Goal: Transaction & Acquisition: Purchase product/service

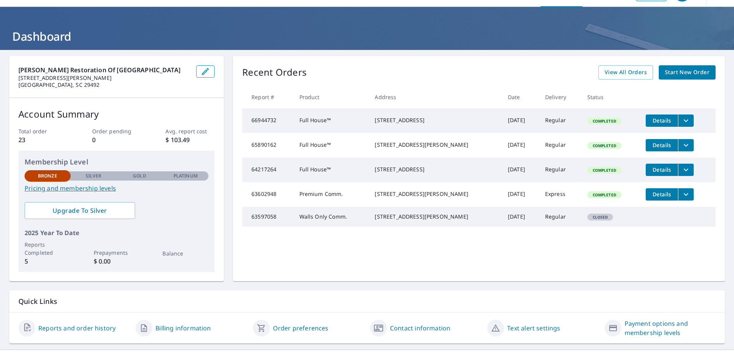
scroll to position [35, 0]
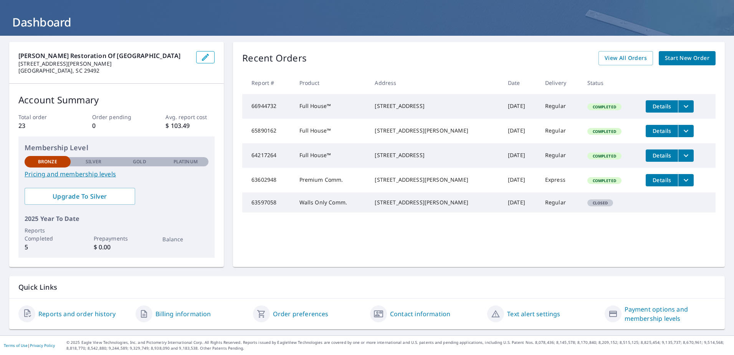
click at [677, 60] on span "Start New Order" at bounding box center [687, 58] width 45 height 10
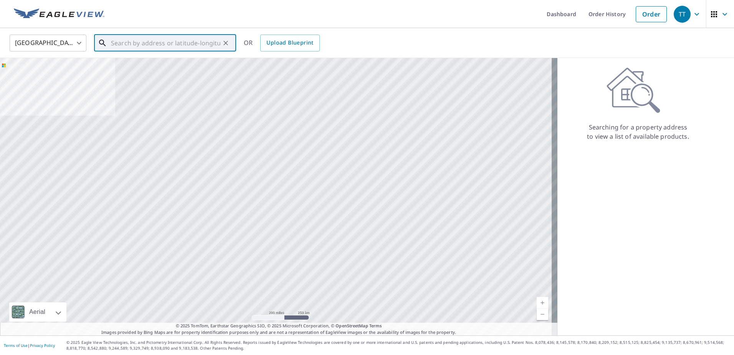
click at [136, 43] on input "text" at bounding box center [165, 42] width 109 height 21
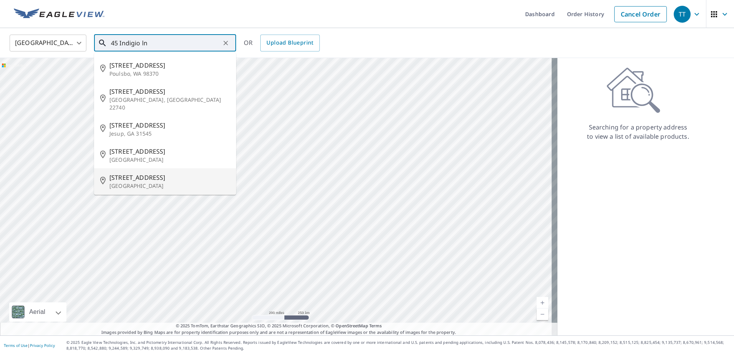
click at [137, 173] on span "45 Indigo Ln" at bounding box center [169, 177] width 121 height 9
type input "45 Indigo Ln Goose Creek, SC 29445"
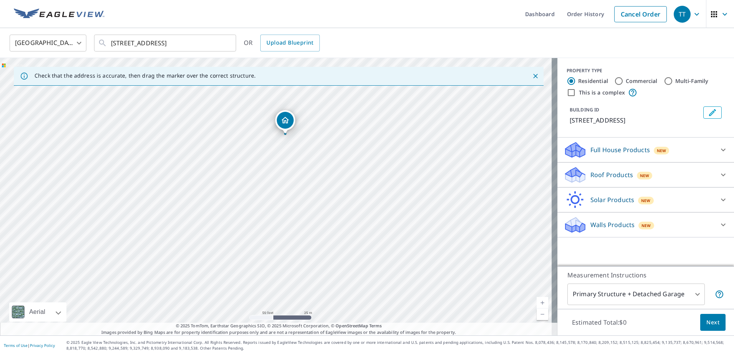
click at [597, 174] on p "Roof Products" at bounding box center [611, 174] width 43 height 9
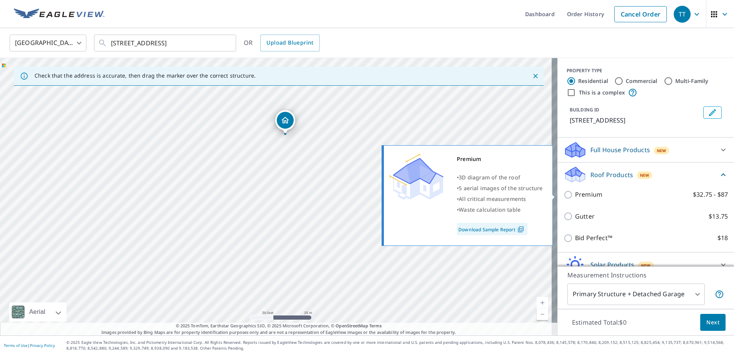
click at [580, 194] on p "Premium" at bounding box center [588, 195] width 27 height 10
click at [575, 194] on input "Premium $32.75 - $87" at bounding box center [570, 194] width 12 height 9
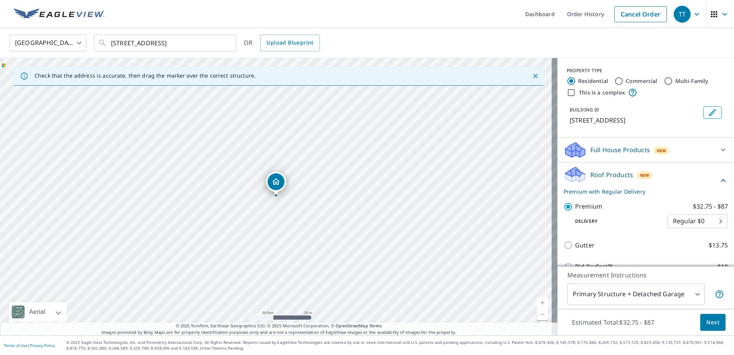
click at [576, 207] on p "Premium" at bounding box center [588, 207] width 27 height 10
click at [575, 207] on input "Premium $32.75 - $87" at bounding box center [570, 206] width 12 height 9
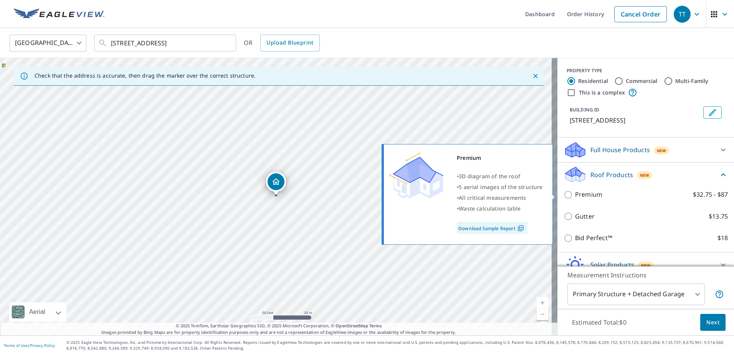
click at [577, 190] on p "Premium" at bounding box center [588, 195] width 27 height 10
click at [575, 190] on input "Premium $32.75 - $87" at bounding box center [570, 194] width 12 height 9
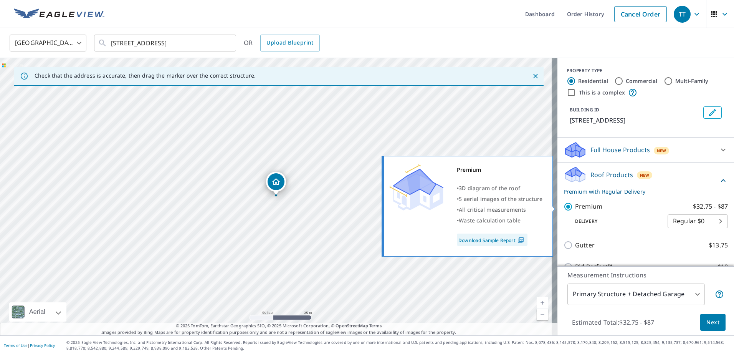
click at [575, 205] on p "Premium" at bounding box center [588, 207] width 27 height 10
click at [575, 205] on input "Premium $32.75 - $87" at bounding box center [570, 206] width 12 height 9
checkbox input "false"
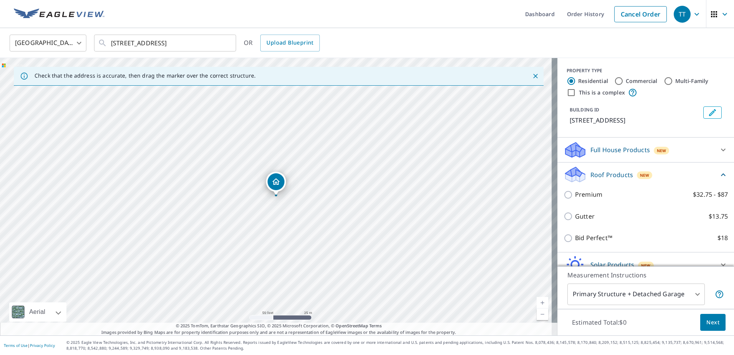
click at [595, 149] on p "Full House Products" at bounding box center [620, 149] width 60 height 9
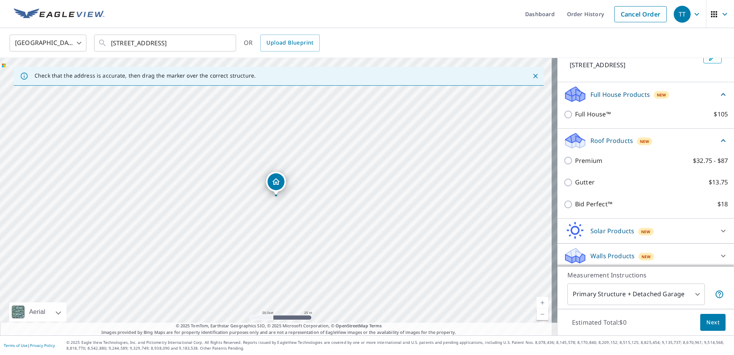
scroll to position [58, 0]
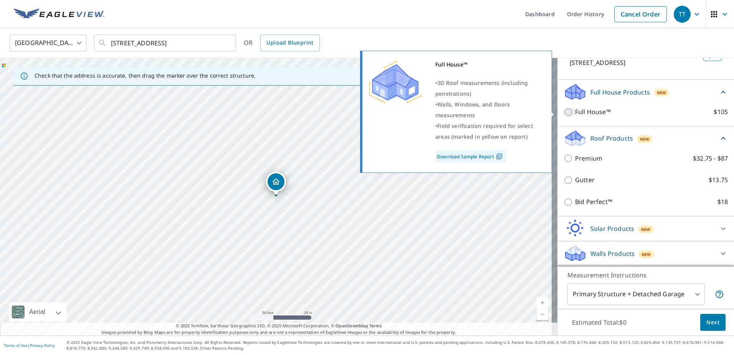
click at [564, 110] on input "Full House™ $105" at bounding box center [570, 111] width 12 height 9
checkbox input "true"
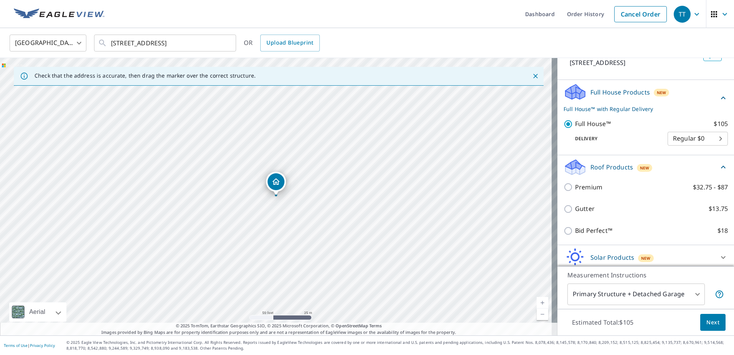
click at [691, 133] on body "TT TT Dashboard Order History Cancel Order TT United States US ​ 45 Indigo Ln G…" at bounding box center [367, 177] width 734 height 355
click at [680, 104] on div at bounding box center [367, 177] width 734 height 355
click at [686, 137] on body "TT TT Dashboard Order History Cancel Order TT United States US ​ 45 Indigo Ln G…" at bounding box center [367, 177] width 734 height 355
click at [685, 137] on li "Regular $0" at bounding box center [686, 139] width 60 height 14
click at [710, 314] on button "Next" at bounding box center [712, 322] width 25 height 17
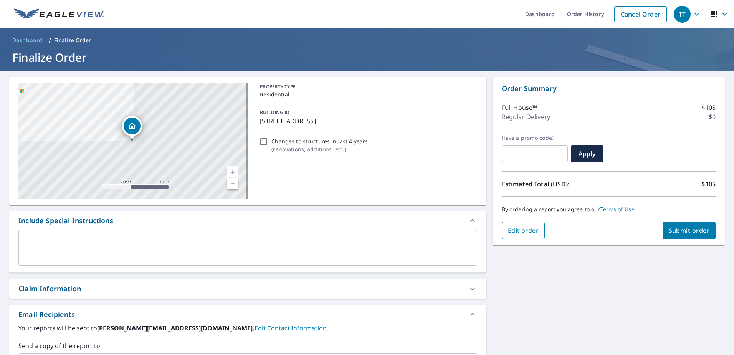
scroll to position [77, 0]
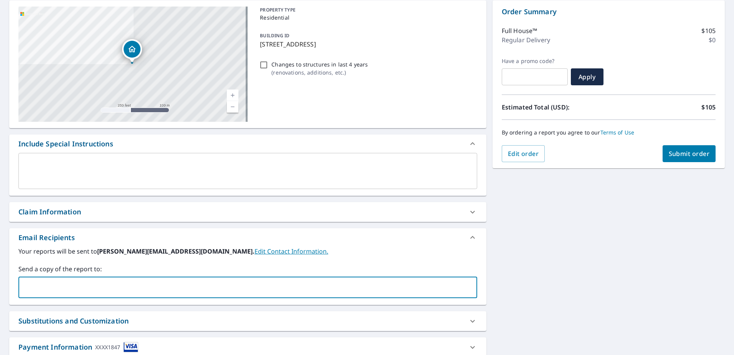
click at [339, 284] on input "text" at bounding box center [242, 287] width 440 height 15
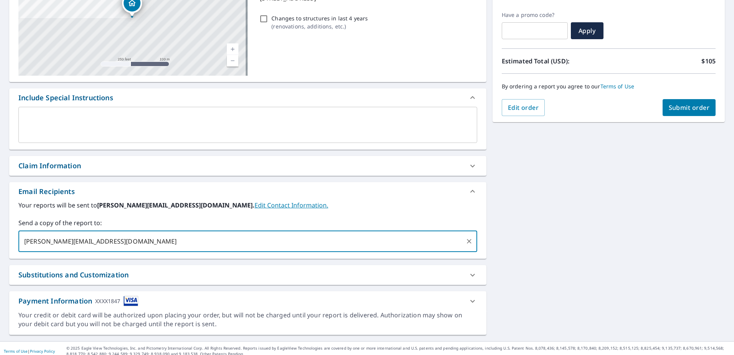
scroll to position [129, 0]
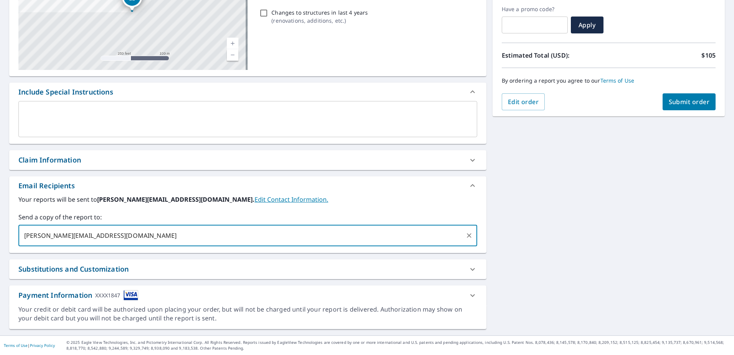
type input "travis.toms@pauldavis.com"
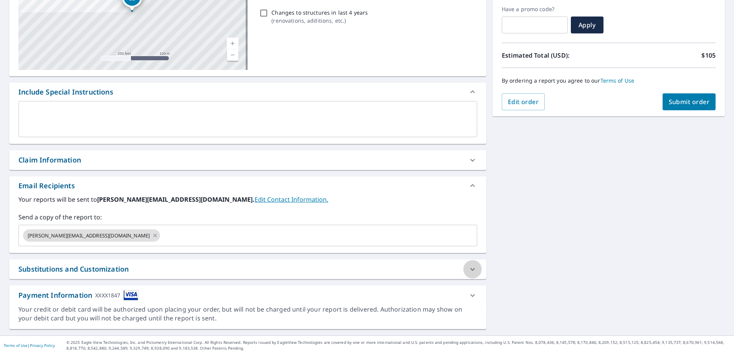
click at [471, 268] on icon at bounding box center [472, 269] width 9 height 9
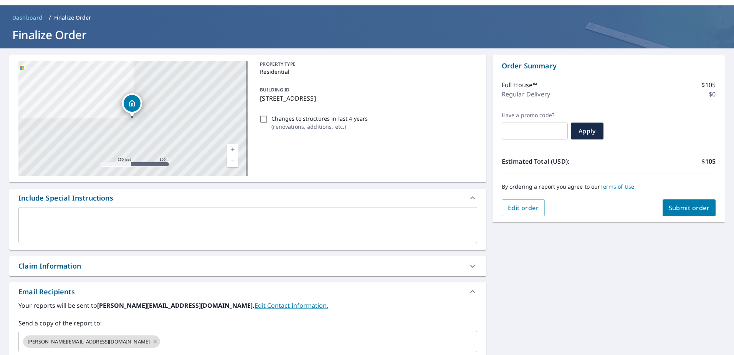
scroll to position [17, 0]
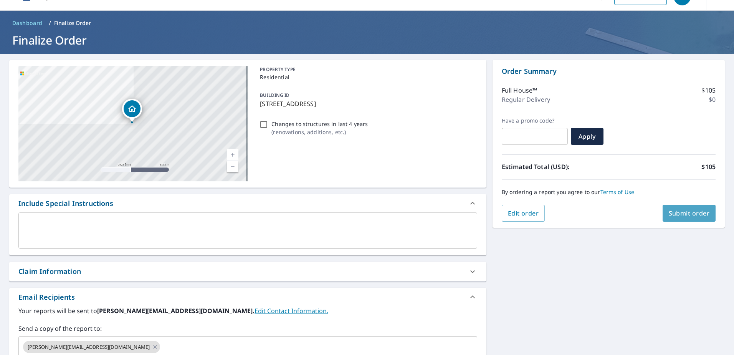
click at [678, 209] on span "Submit order" at bounding box center [689, 213] width 41 height 8
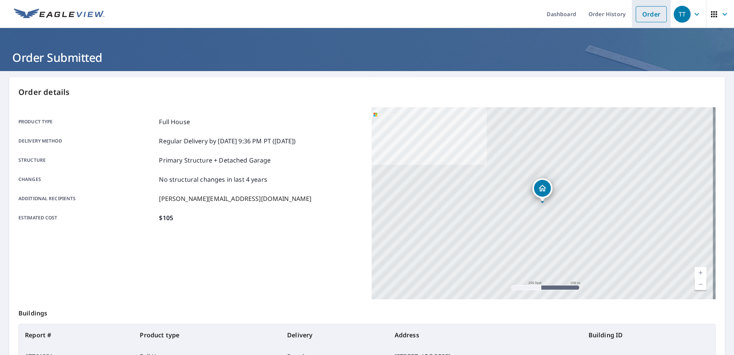
click at [646, 17] on link "Order" at bounding box center [651, 14] width 31 height 16
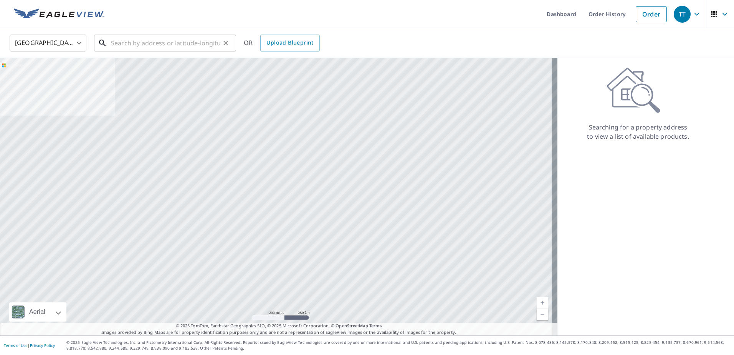
click at [174, 46] on input "text" at bounding box center [165, 42] width 109 height 21
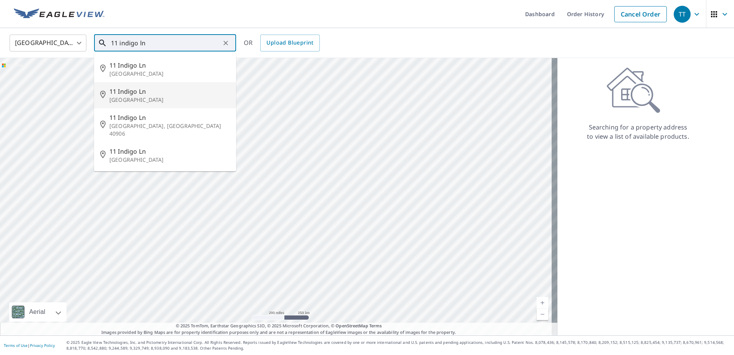
click at [167, 90] on span "11 Indigo Ln" at bounding box center [169, 91] width 121 height 9
type input "[STREET_ADDRESS]"
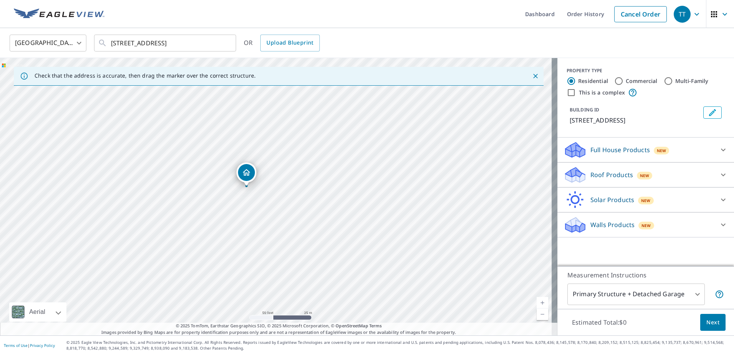
click at [613, 150] on p "Full House Products" at bounding box center [620, 149] width 60 height 9
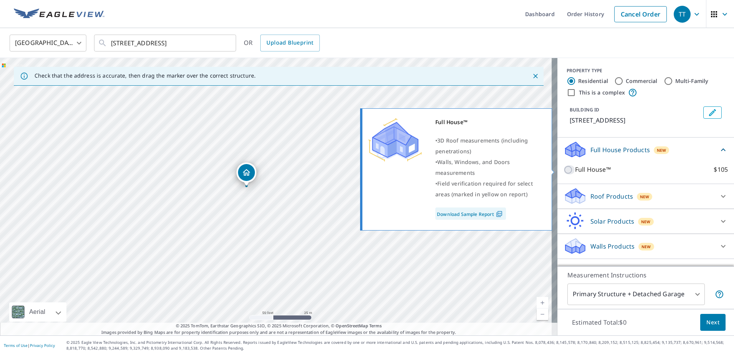
click at [564, 170] on input "Full House™ $105" at bounding box center [570, 169] width 12 height 9
checkbox input "true"
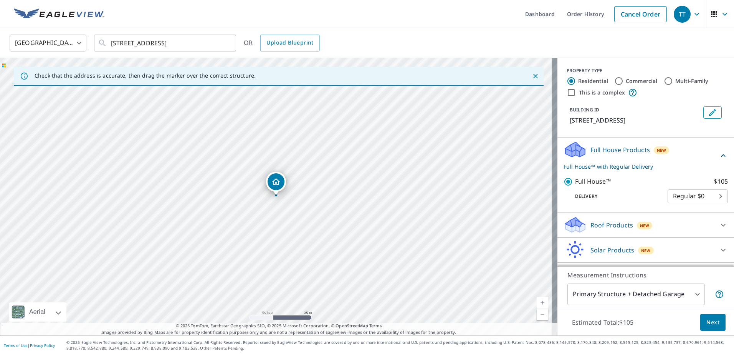
click at [592, 92] on label "This is a complex" at bounding box center [602, 93] width 46 height 8
click at [576, 92] on input "This is a complex" at bounding box center [571, 92] width 9 height 9
checkbox input "true"
radio input "false"
radio input "true"
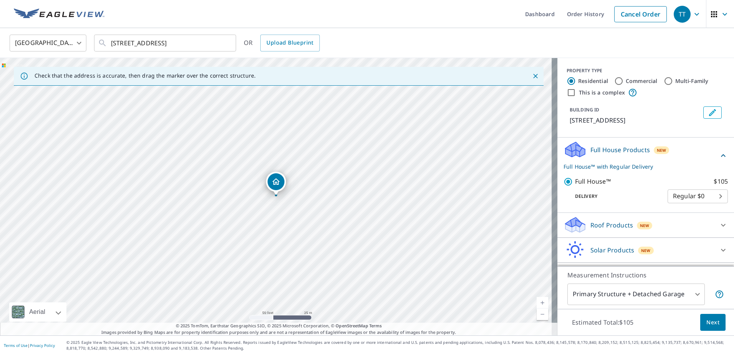
type input "4"
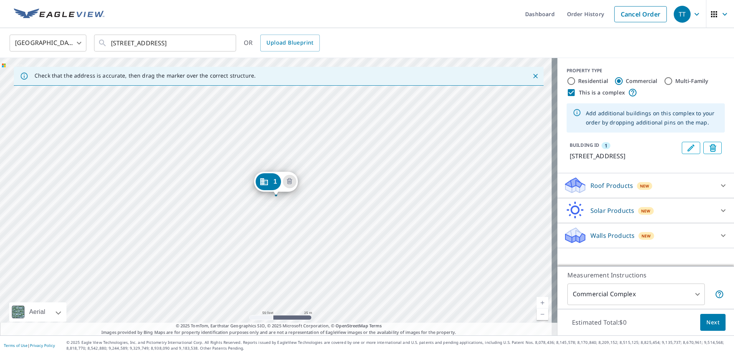
click at [261, 198] on div "1 11 Indigo Ln Goose Creek, SC 29445" at bounding box center [278, 196] width 557 height 277
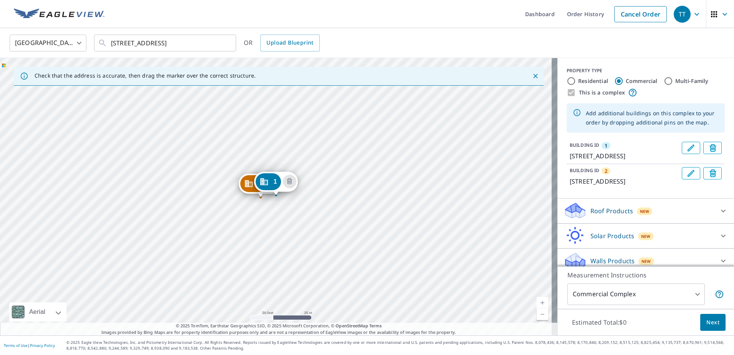
click at [243, 207] on div "2 12 Indigo Ln Goose Creek, SC 29445 1 11 Indigo Ln Goose Creek, SC 29445" at bounding box center [278, 196] width 557 height 277
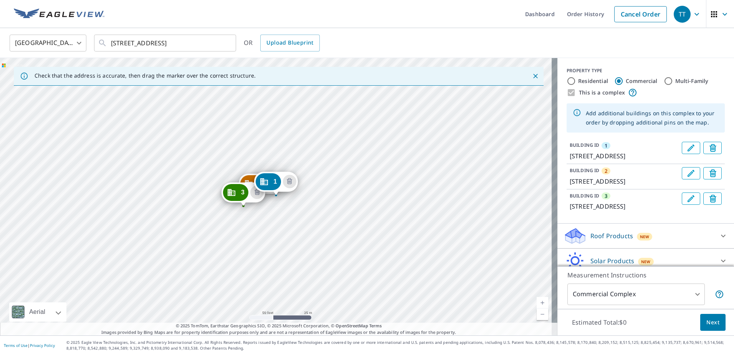
click at [230, 215] on div "2 12 Indigo Ln Goose Creek, SC 29445 3 13 Indigo Ln Goose Creek, SC 29445 1 11 …" at bounding box center [278, 196] width 557 height 277
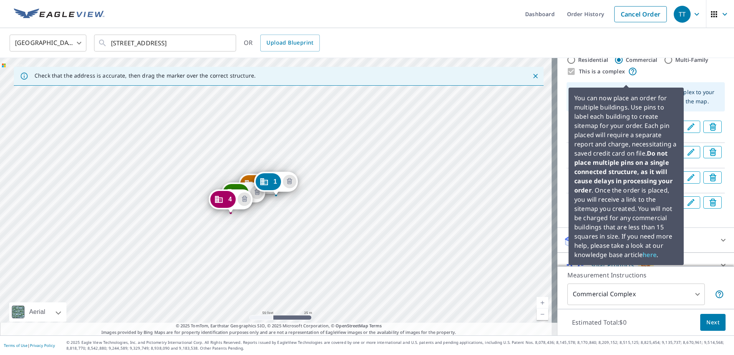
scroll to position [77, 0]
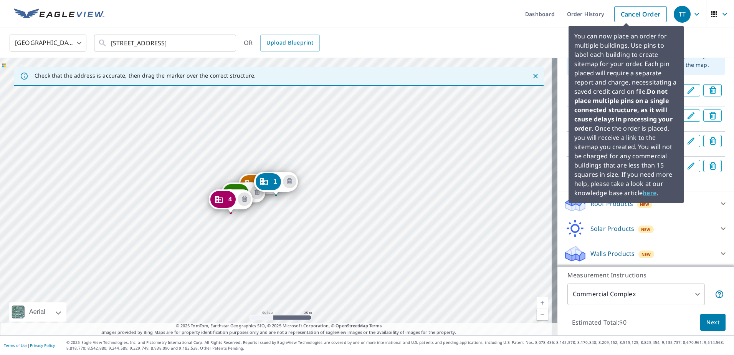
click at [651, 192] on link "here" at bounding box center [650, 192] width 14 height 8
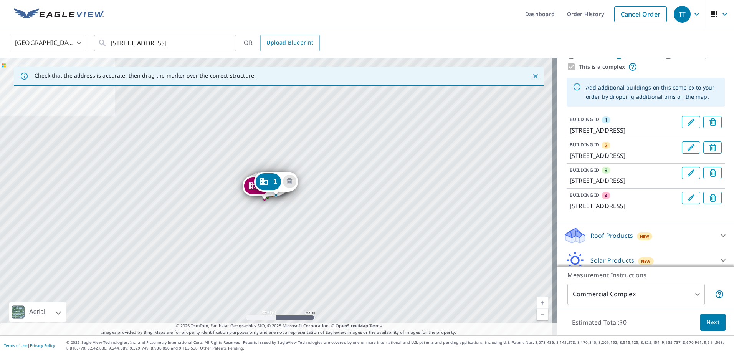
scroll to position [94, 0]
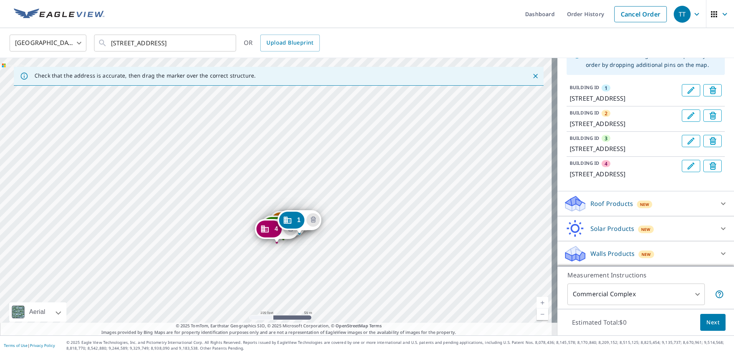
drag, startPoint x: 61, startPoint y: 197, endPoint x: 339, endPoint y: 283, distance: 291.1
click at [340, 284] on div "2 12 Indigo [GEOGRAPHIC_DATA] 3 [STREET_ADDRESS] 4 [STREET_ADDRESS] 1 [STREET_A…" at bounding box center [278, 196] width 557 height 277
click at [679, 294] on body "TT TT Dashboard Order History Cancel Order TT [GEOGRAPHIC_DATA] [GEOGRAPHIC_DAT…" at bounding box center [367, 177] width 734 height 355
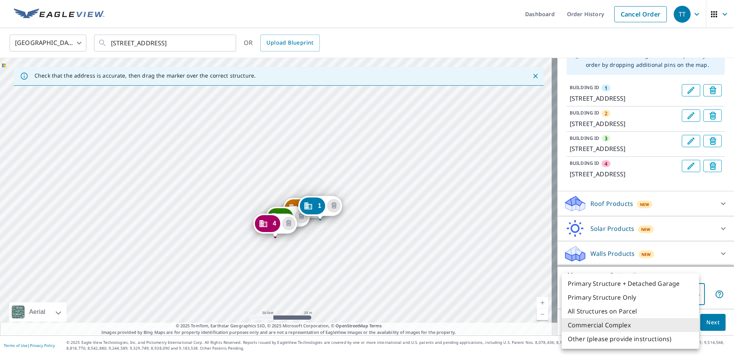
click at [681, 281] on li "Primary Structure + Detached Garage" at bounding box center [630, 283] width 137 height 14
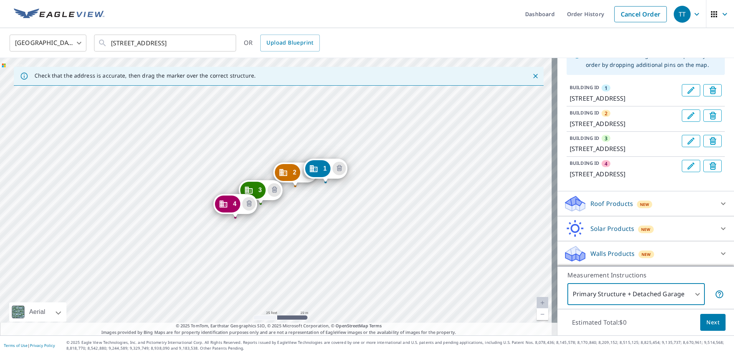
click at [691, 289] on body "TT TT Dashboard Order History Cancel Order TT [GEOGRAPHIC_DATA] [GEOGRAPHIC_DAT…" at bounding box center [367, 177] width 734 height 355
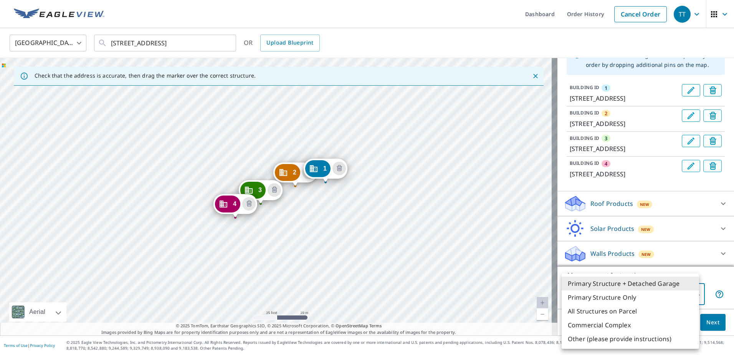
click at [716, 273] on div at bounding box center [367, 177] width 734 height 355
click at [683, 292] on body "TT TT Dashboard Order History Cancel Order TT [GEOGRAPHIC_DATA] [GEOGRAPHIC_DAT…" at bounding box center [367, 177] width 734 height 355
click at [660, 338] on li "Other (please provide instructions)" at bounding box center [630, 339] width 137 height 14
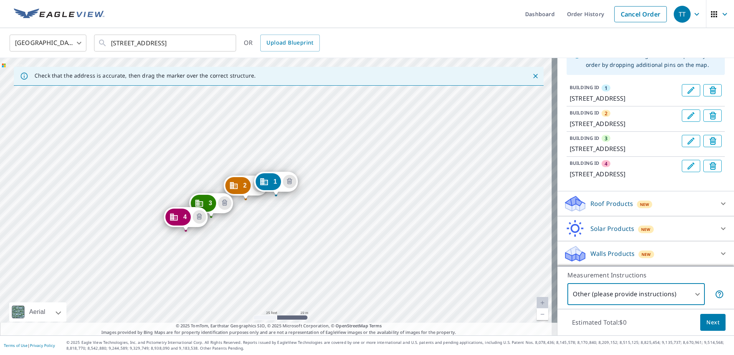
click at [651, 290] on body "TT TT Dashboard Order History Cancel Order TT [GEOGRAPHIC_DATA] [GEOGRAPHIC_DAT…" at bounding box center [367, 177] width 734 height 355
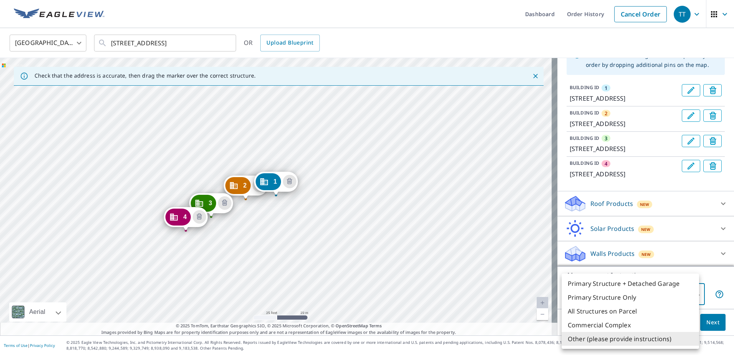
click at [647, 285] on li "Primary Structure + Detached Garage" at bounding box center [630, 283] width 137 height 14
type input "1"
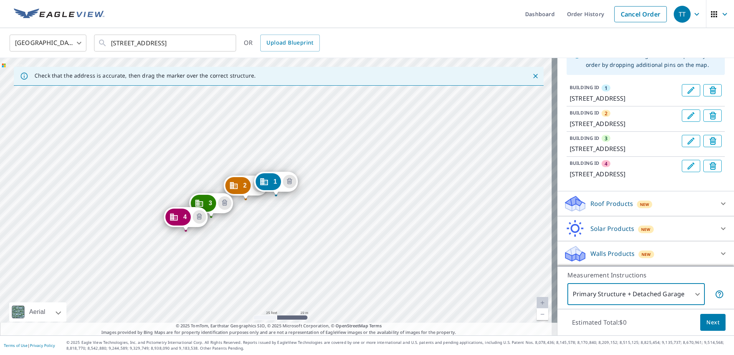
click at [706, 323] on span "Next" at bounding box center [712, 322] width 13 height 10
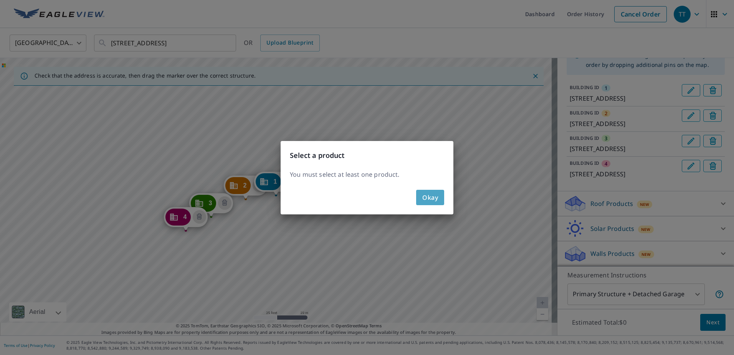
click at [431, 195] on span "Okay" at bounding box center [430, 197] width 16 height 11
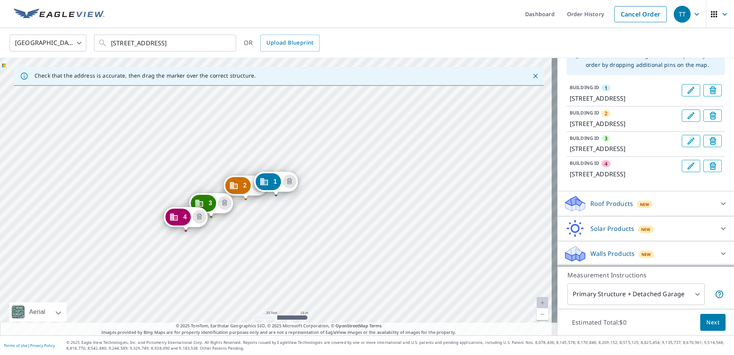
click at [674, 293] on body "TT TT Dashboard Order History Cancel Order TT [GEOGRAPHIC_DATA] [GEOGRAPHIC_DAT…" at bounding box center [367, 177] width 734 height 355
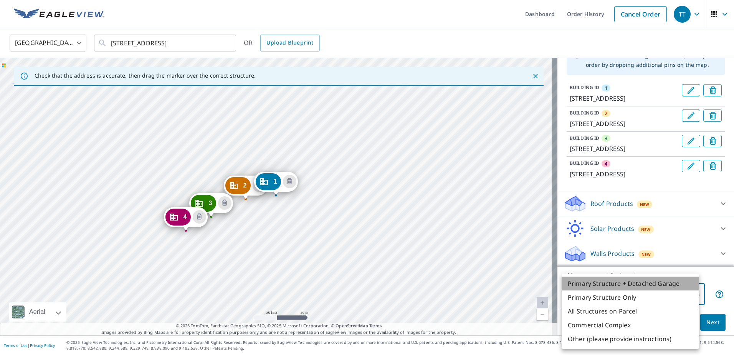
click at [626, 285] on li "Primary Structure + Detached Garage" at bounding box center [630, 283] width 137 height 14
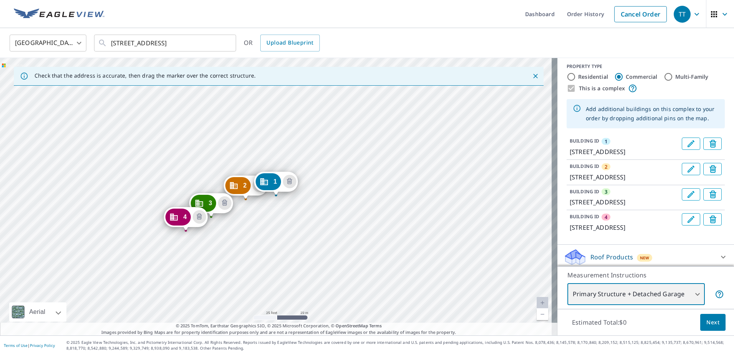
scroll to position [0, 0]
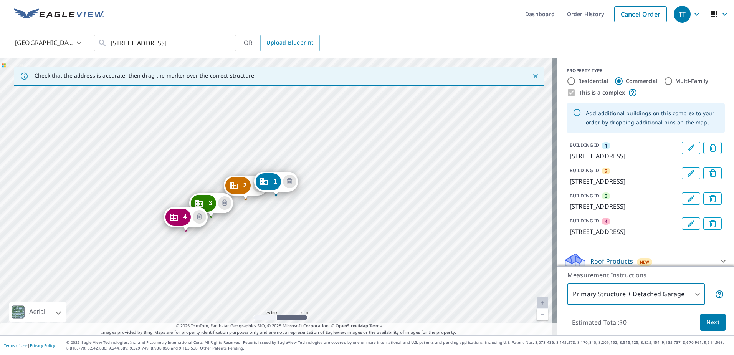
click at [567, 93] on div "This is a complex" at bounding box center [646, 92] width 158 height 9
click at [567, 83] on input "Residential" at bounding box center [571, 80] width 9 height 9
radio input "true"
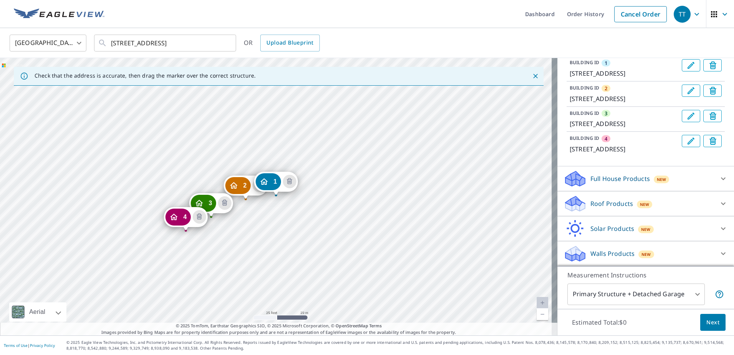
scroll to position [119, 0]
click at [641, 180] on p "Full House Products" at bounding box center [620, 178] width 60 height 9
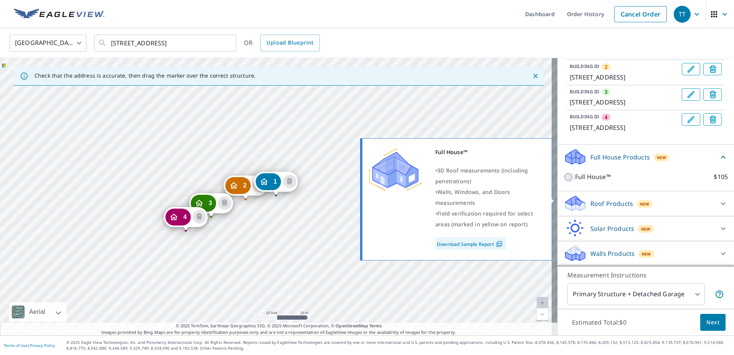
click at [564, 182] on input "Full House™ $105" at bounding box center [570, 176] width 12 height 9
checkbox input "true"
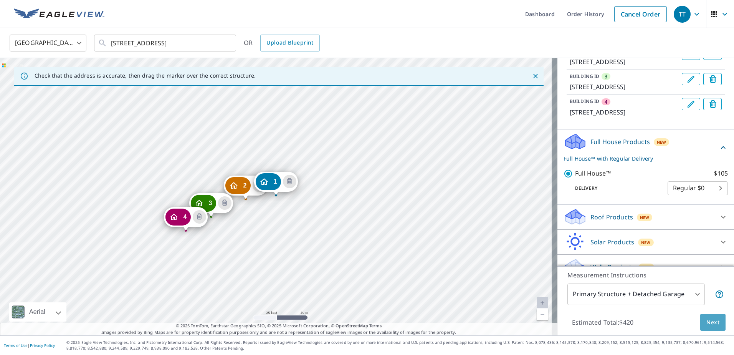
click at [709, 320] on span "Next" at bounding box center [712, 322] width 13 height 10
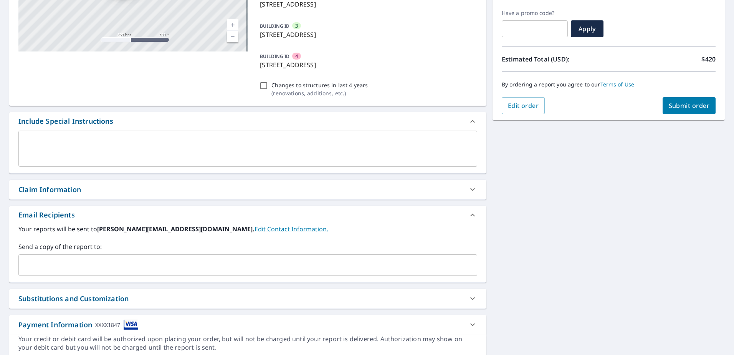
scroll to position [154, 0]
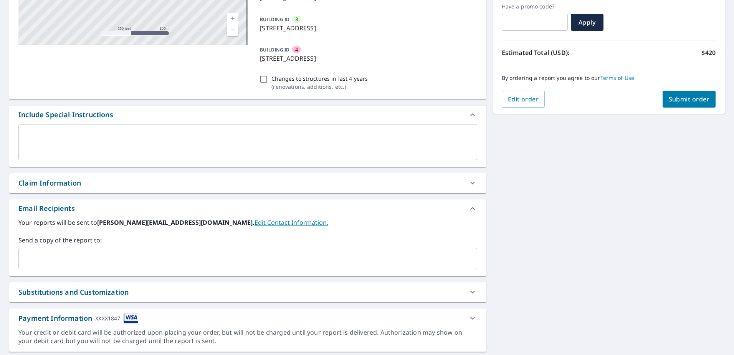
click at [106, 252] on input "text" at bounding box center [242, 258] width 440 height 15
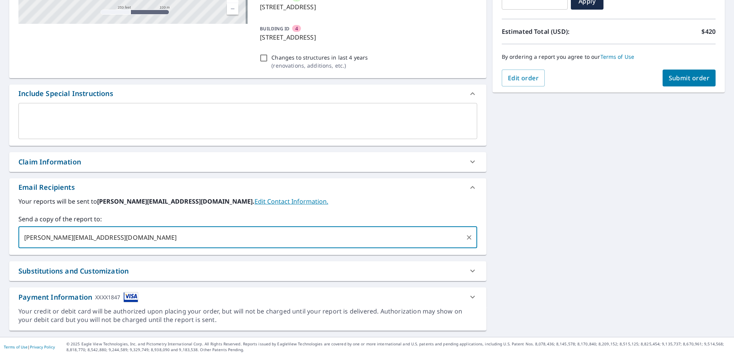
scroll to position [176, 0]
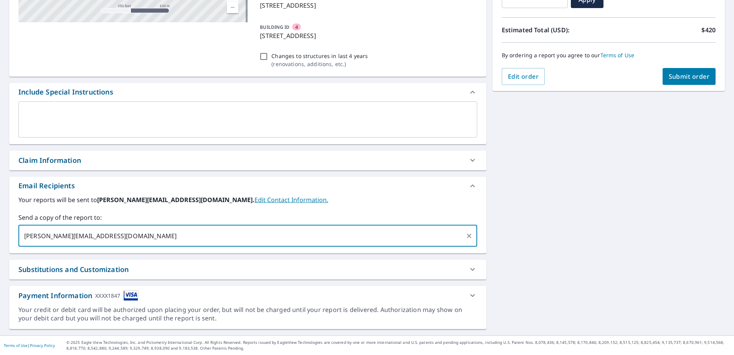
type input "[PERSON_NAME][EMAIL_ADDRESS][DOMAIN_NAME]"
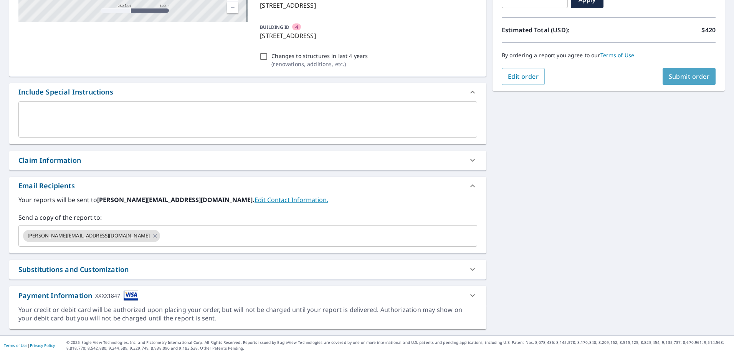
click at [686, 70] on button "Submit order" at bounding box center [689, 76] width 53 height 17
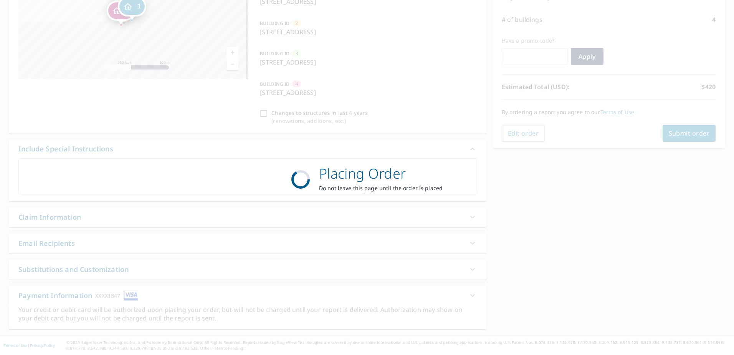
scroll to position [119, 0]
